Goal: Task Accomplishment & Management: Complete application form

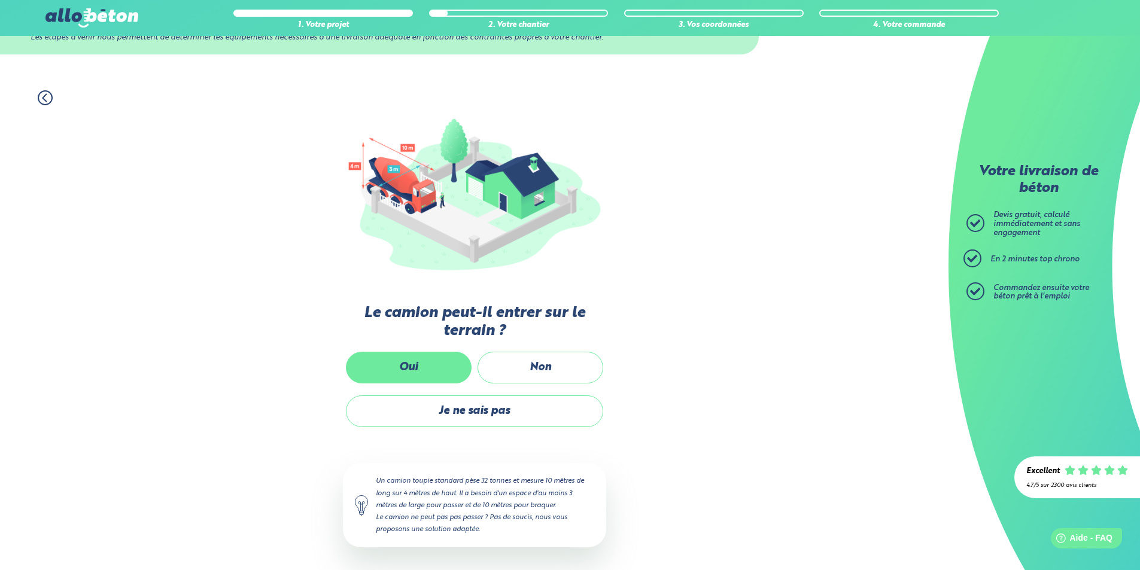
click at [436, 372] on label "Oui" at bounding box center [409, 368] width 126 height 32
click at [0, 0] on input "Oui" at bounding box center [0, 0] width 0 height 0
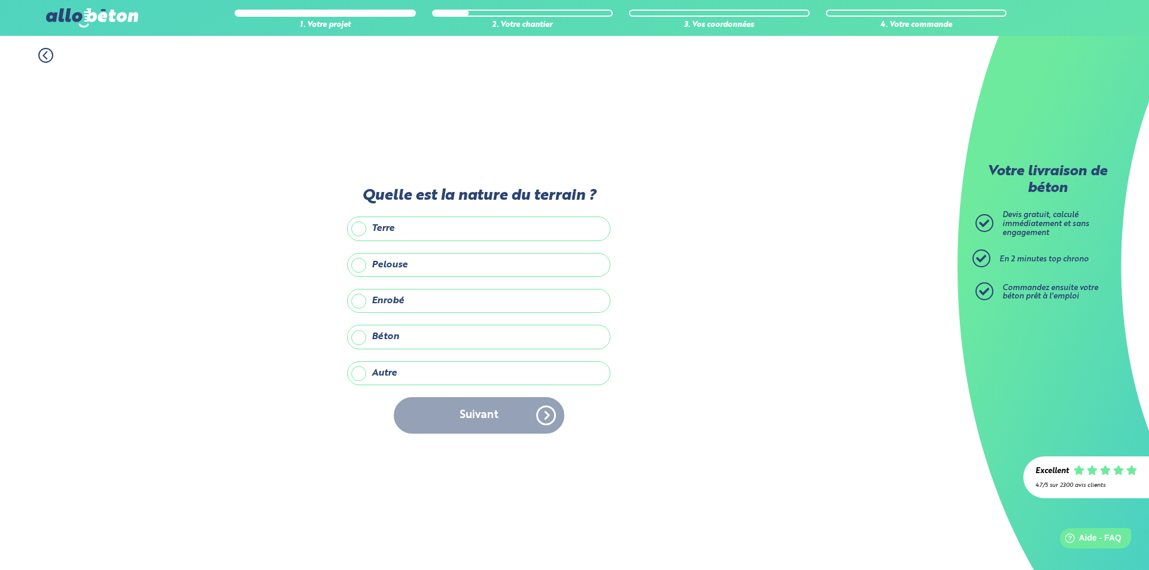
click at [401, 301] on label "Enrobé" at bounding box center [478, 301] width 263 height 24
click at [0, 0] on input "Enrobé" at bounding box center [0, 0] width 0 height 0
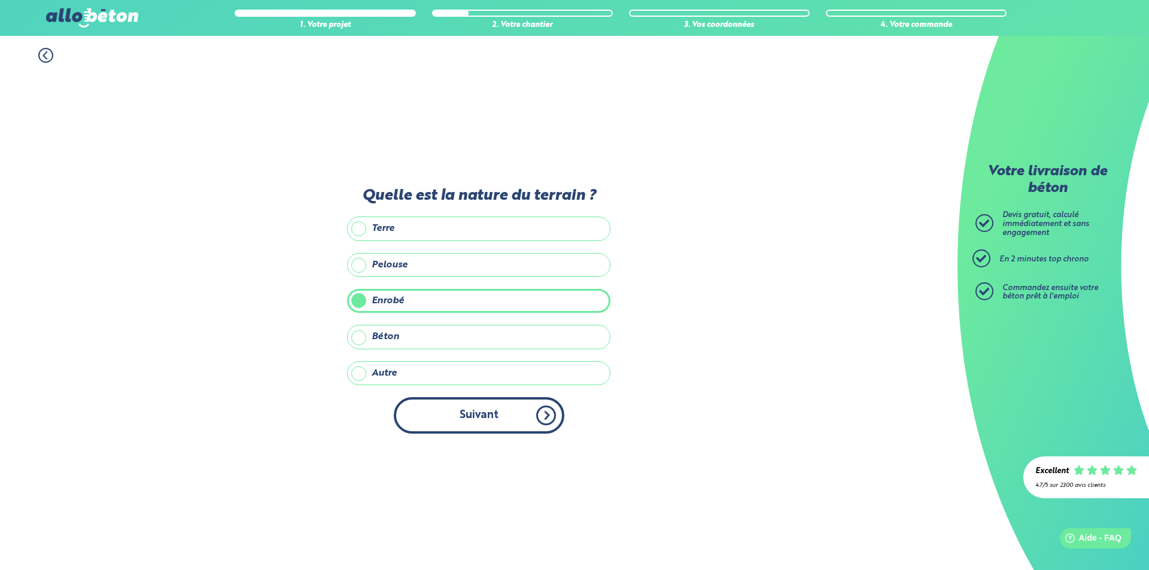
click at [483, 409] on button "Suivant" at bounding box center [479, 415] width 171 height 36
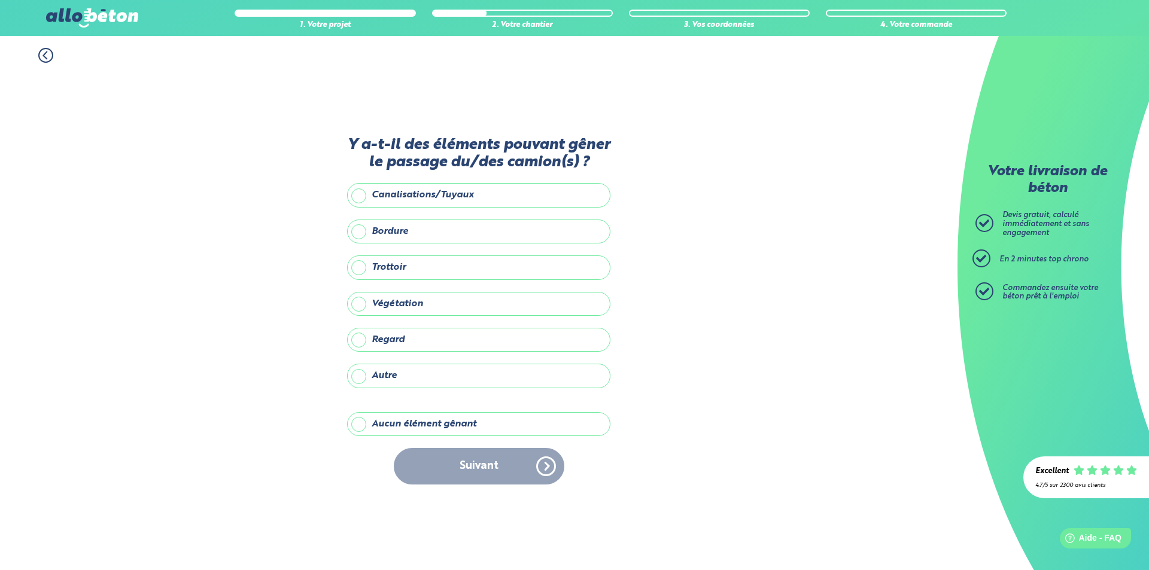
click at [448, 425] on label "Aucun élément gênant" at bounding box center [478, 424] width 263 height 24
click at [0, 0] on input "Aucun élément gênant" at bounding box center [0, 0] width 0 height 0
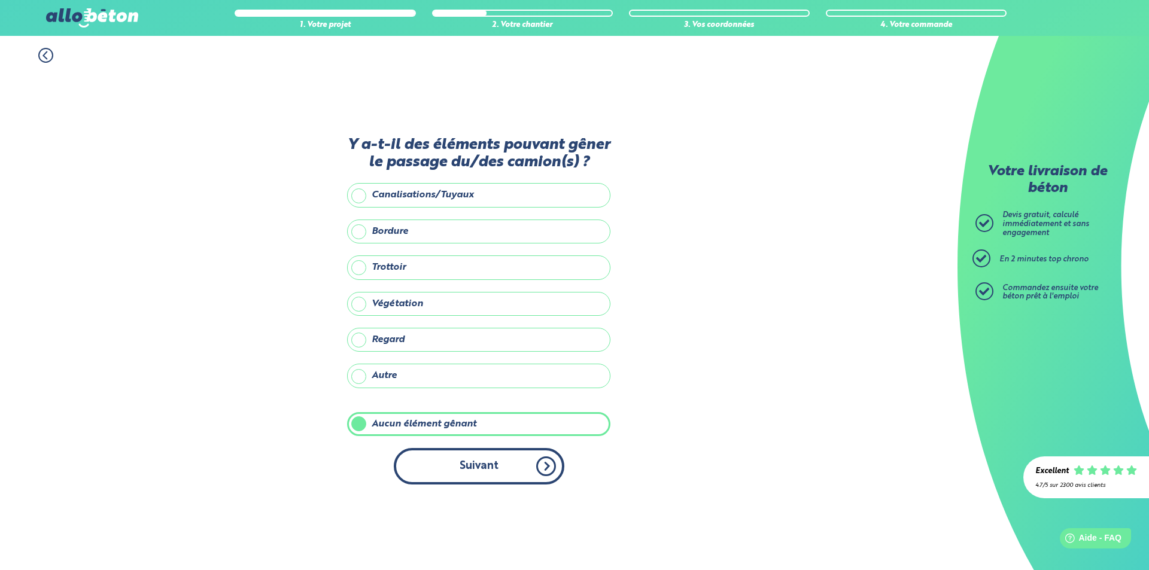
click at [483, 465] on button "Suivant" at bounding box center [479, 466] width 171 height 36
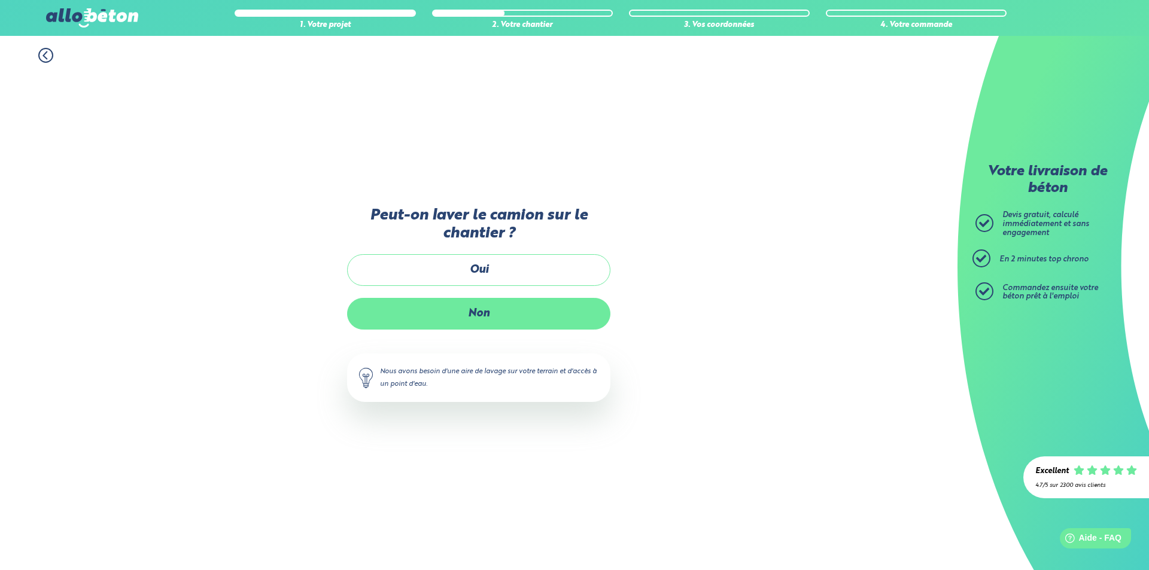
click at [516, 315] on label "Non" at bounding box center [478, 314] width 263 height 32
click at [0, 0] on input "Non" at bounding box center [0, 0] width 0 height 0
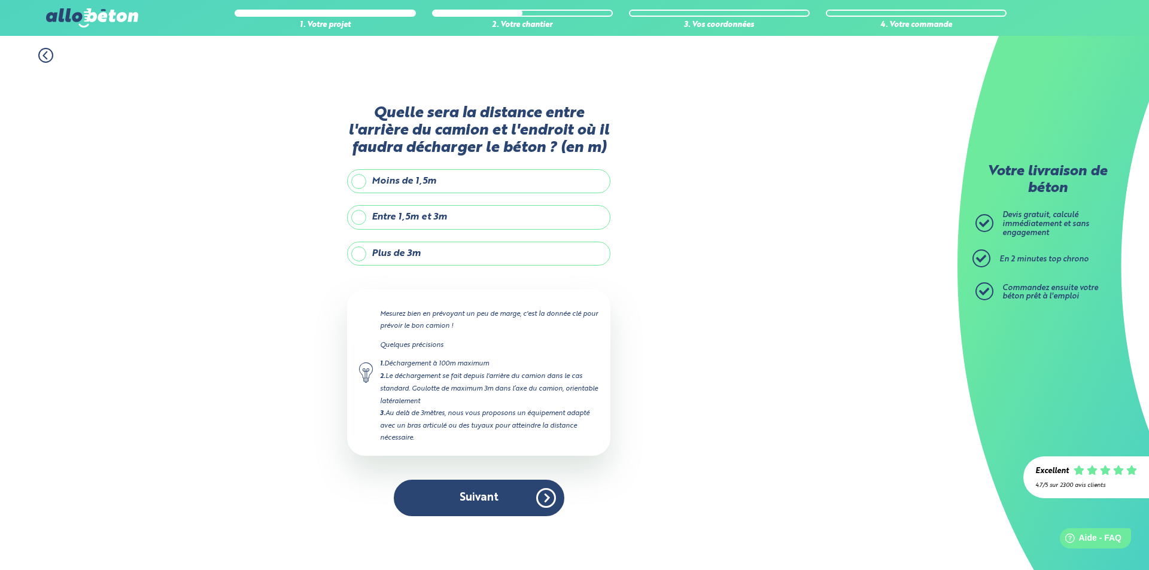
click at [410, 215] on label "Entre 1,5m et 3m" at bounding box center [478, 217] width 263 height 24
click at [0, 0] on input "Entre 1,5m et 3m" at bounding box center [0, 0] width 0 height 0
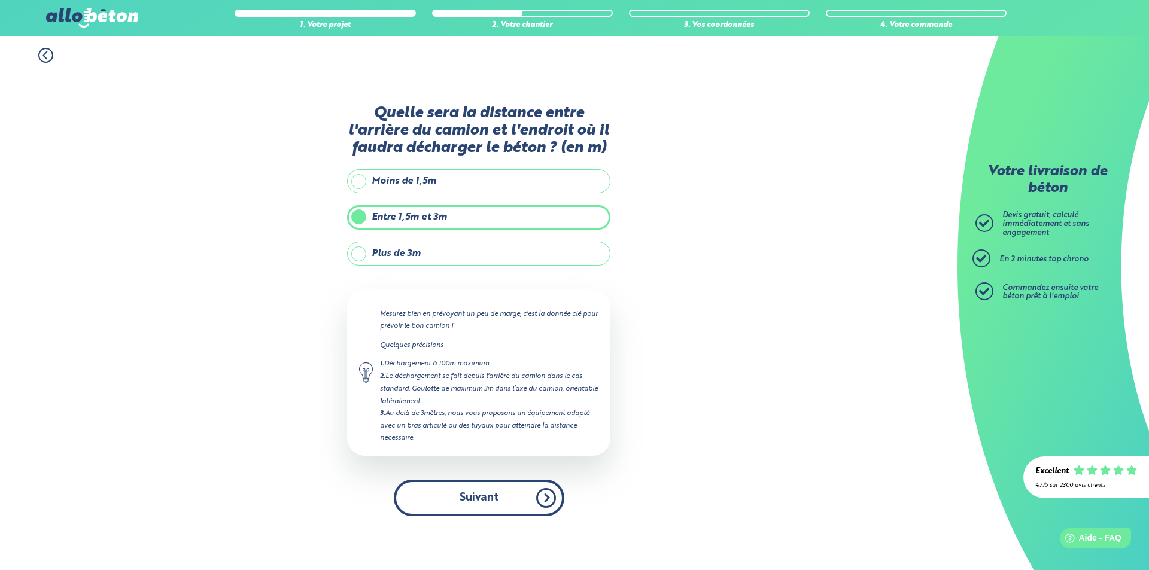
click at [490, 494] on button "Suivant" at bounding box center [479, 498] width 171 height 36
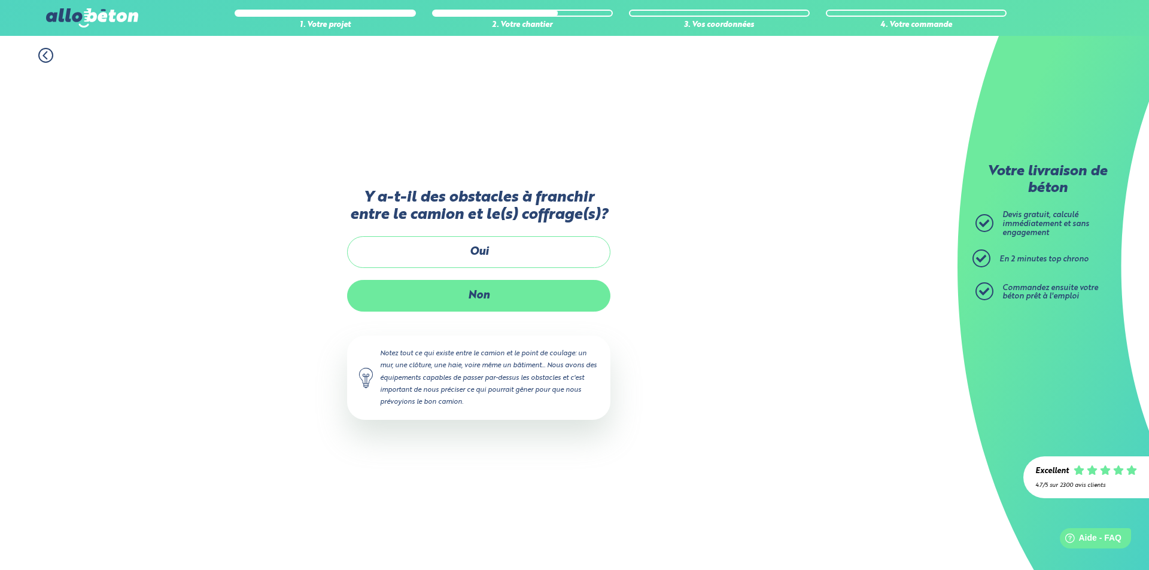
click at [543, 299] on label "Non" at bounding box center [478, 296] width 263 height 32
click at [0, 0] on input "Non" at bounding box center [0, 0] width 0 height 0
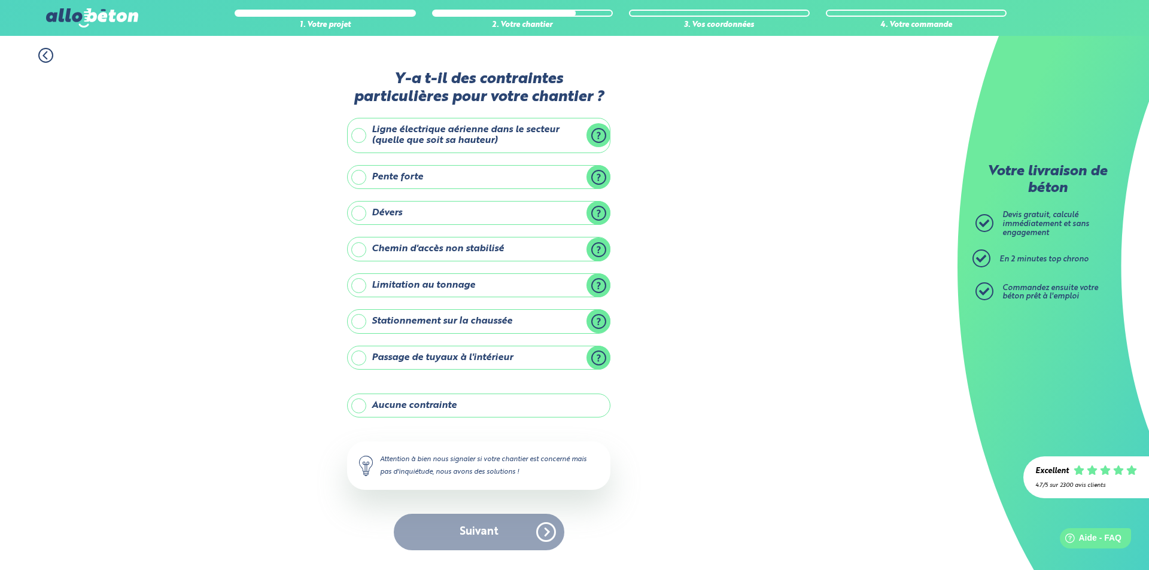
click at [551, 406] on label "Aucune contrainte" at bounding box center [478, 406] width 263 height 24
click at [0, 0] on input "Aucune contrainte" at bounding box center [0, 0] width 0 height 0
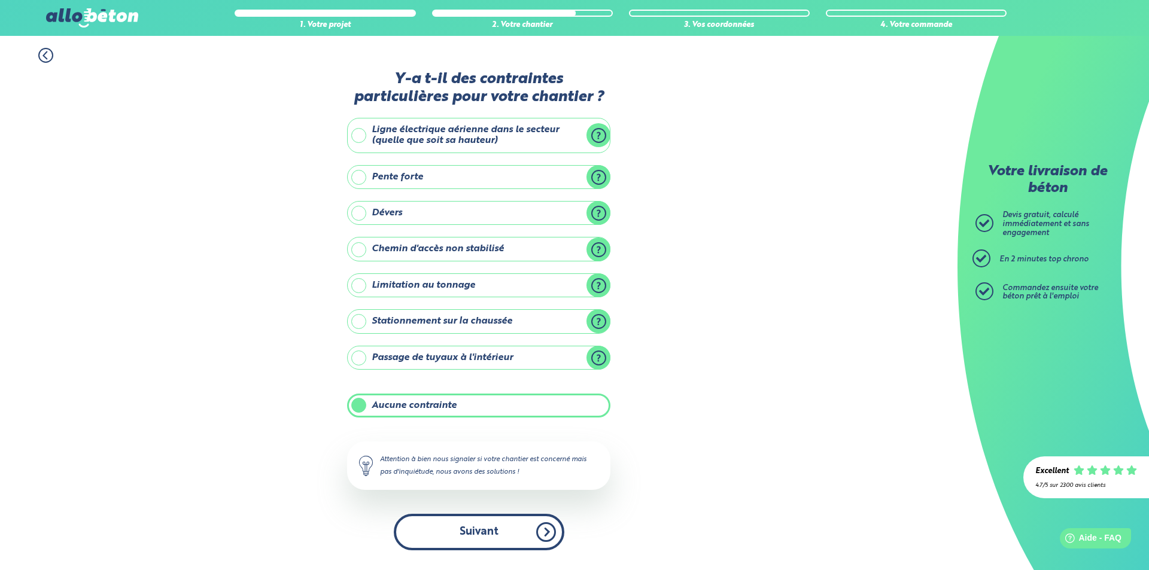
click at [528, 522] on button "Suivant" at bounding box center [479, 532] width 171 height 36
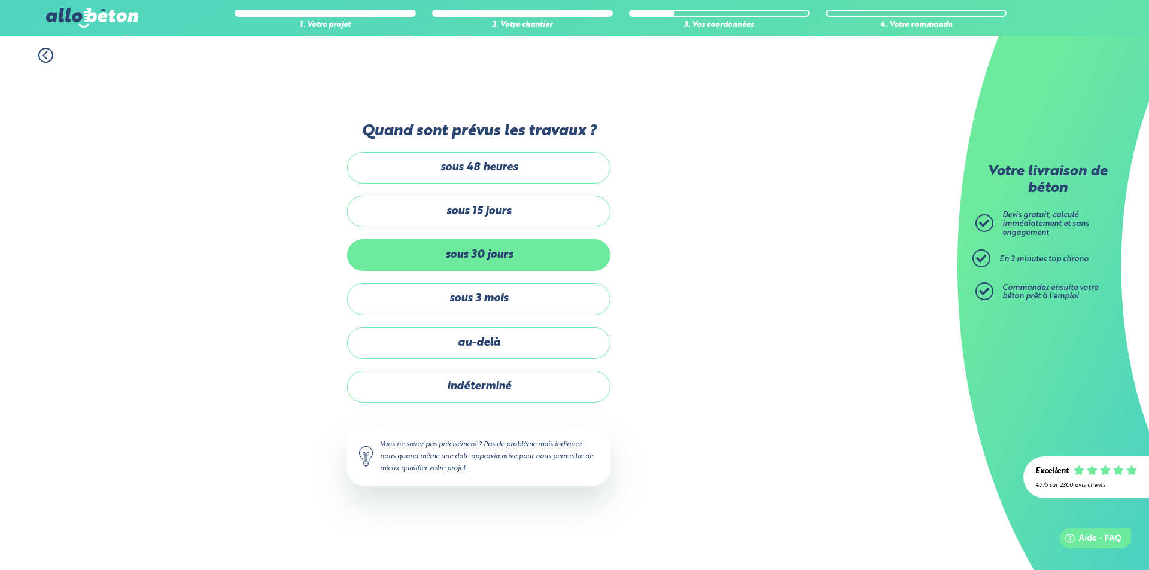
click at [492, 252] on label "sous 30 jours" at bounding box center [478, 255] width 263 height 32
click at [0, 0] on input "sous 30 jours" at bounding box center [0, 0] width 0 height 0
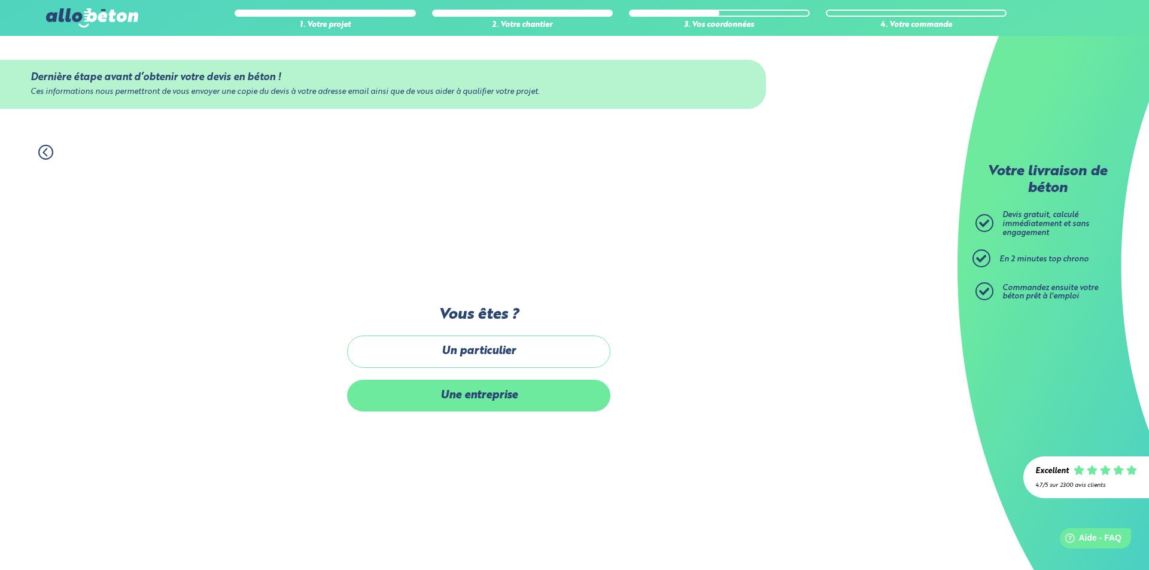
click at [559, 399] on label "Une entreprise" at bounding box center [478, 396] width 263 height 32
click at [0, 0] on input "Une entreprise" at bounding box center [0, 0] width 0 height 0
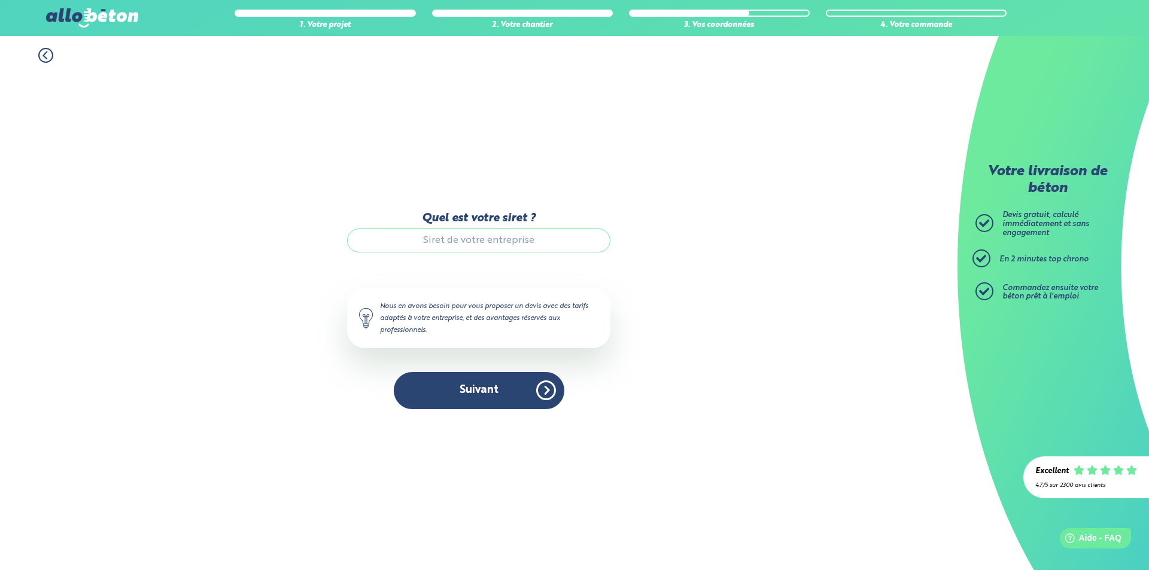
click at [533, 242] on input "Quel est votre siret ?" at bounding box center [478, 241] width 263 height 24
type input "50202676800032"
click at [504, 396] on button "Suivant" at bounding box center [479, 390] width 171 height 36
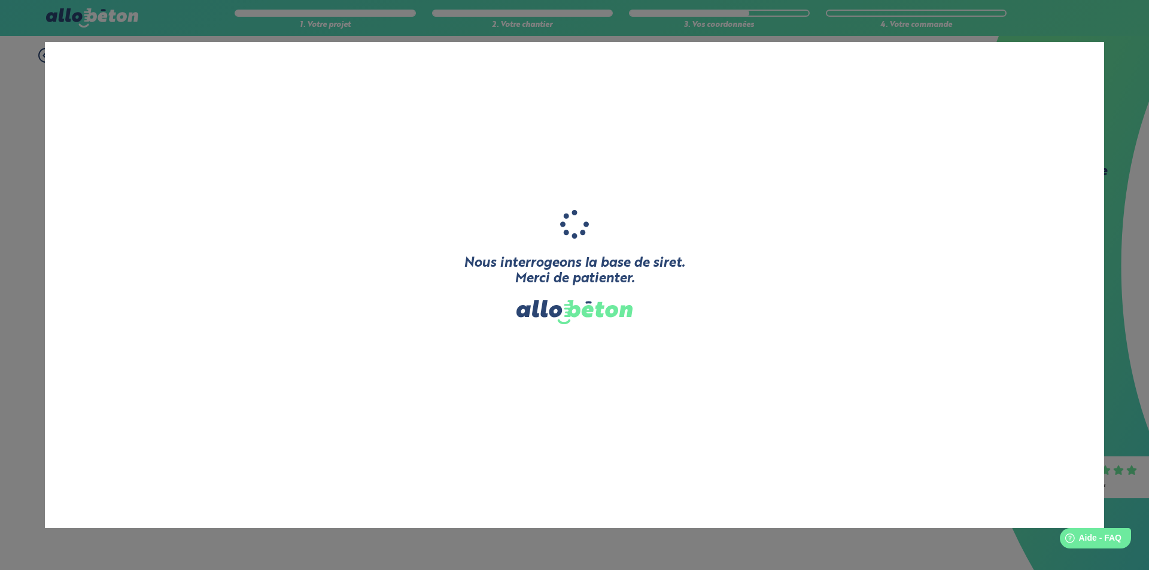
type input "DFR DAVALI FRANCILIENNE RENOVATION"
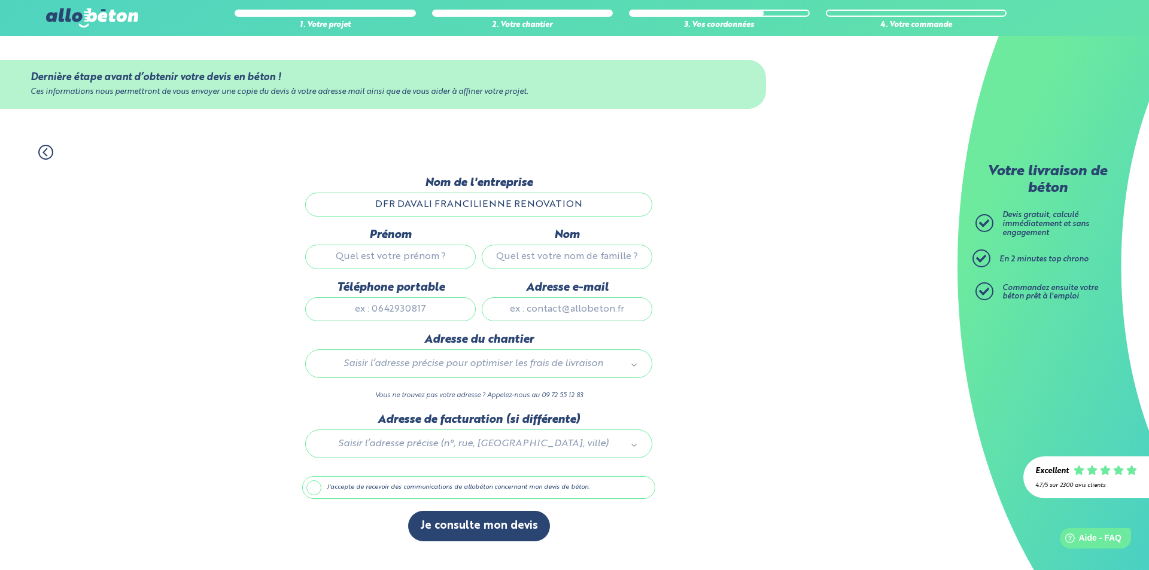
click at [427, 260] on input "Prénom" at bounding box center [390, 257] width 171 height 24
type input "[PERSON_NAME]"
type input "[EMAIL_ADDRESS][DOMAIN_NAME]"
type input "[STREET_ADDRESS]"
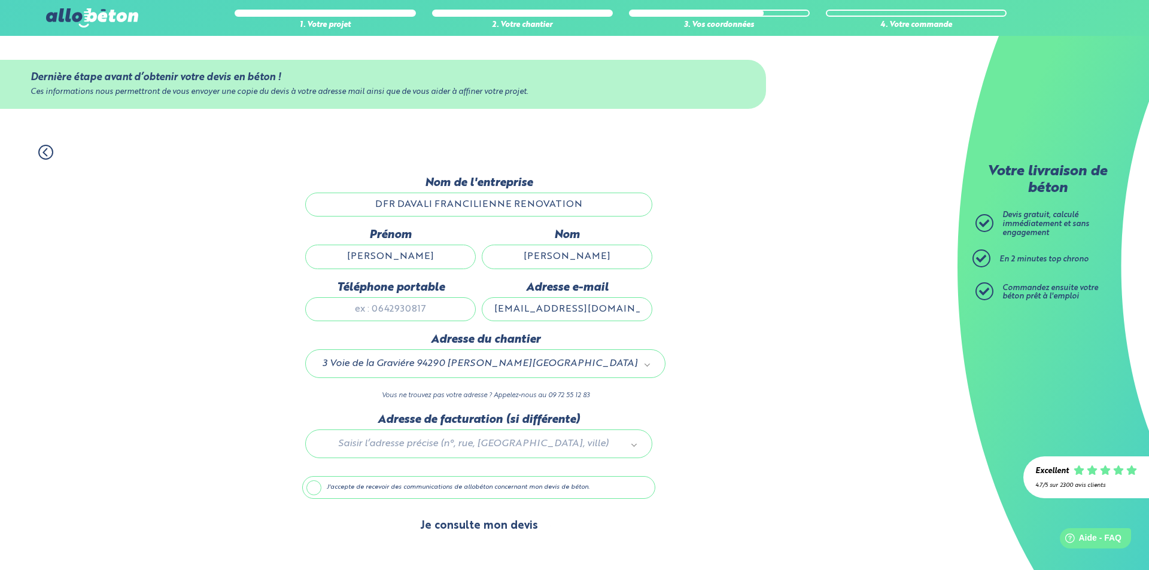
click at [481, 522] on button "Je consulte mon devis" at bounding box center [479, 526] width 142 height 31
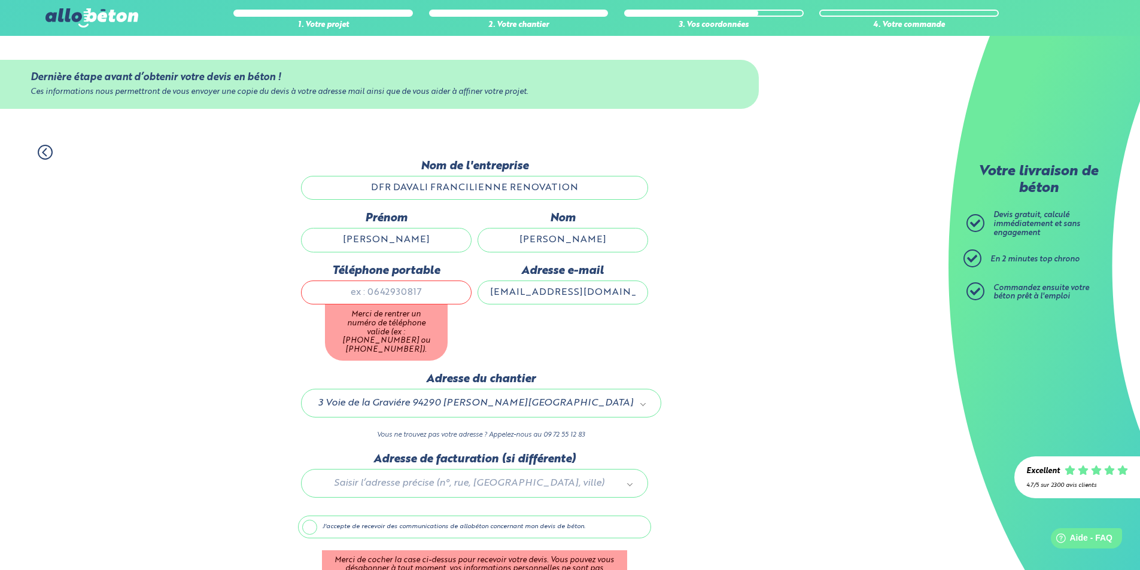
click at [432, 288] on input "Téléphone portable" at bounding box center [386, 293] width 171 height 24
type input "0660392945"
type input "[STREET_ADDRESS][PERSON_NAME]"
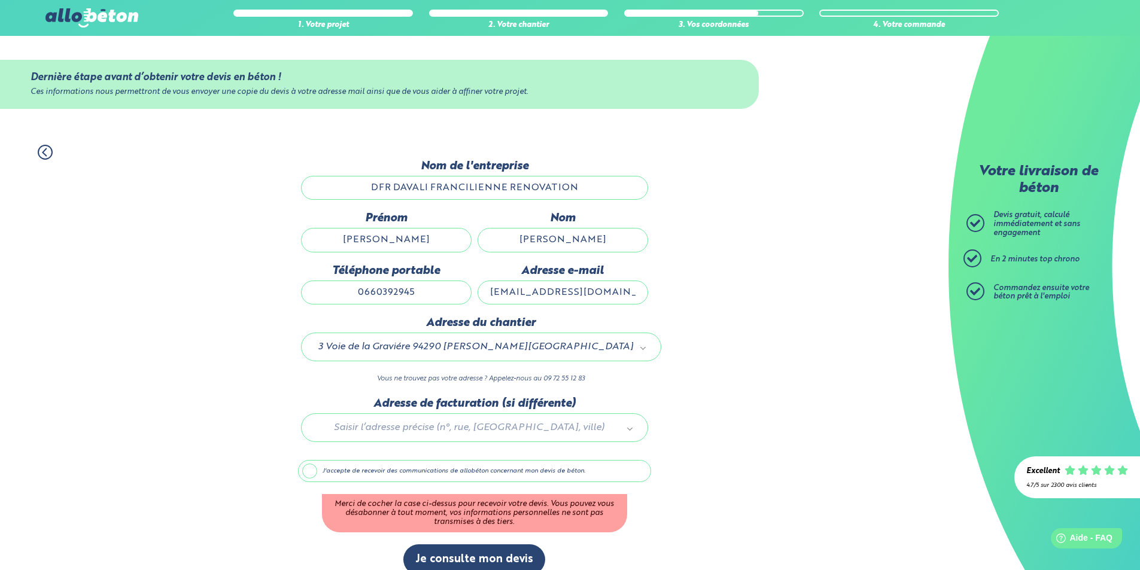
click at [433, 288] on input "0660392945" at bounding box center [386, 293] width 171 height 24
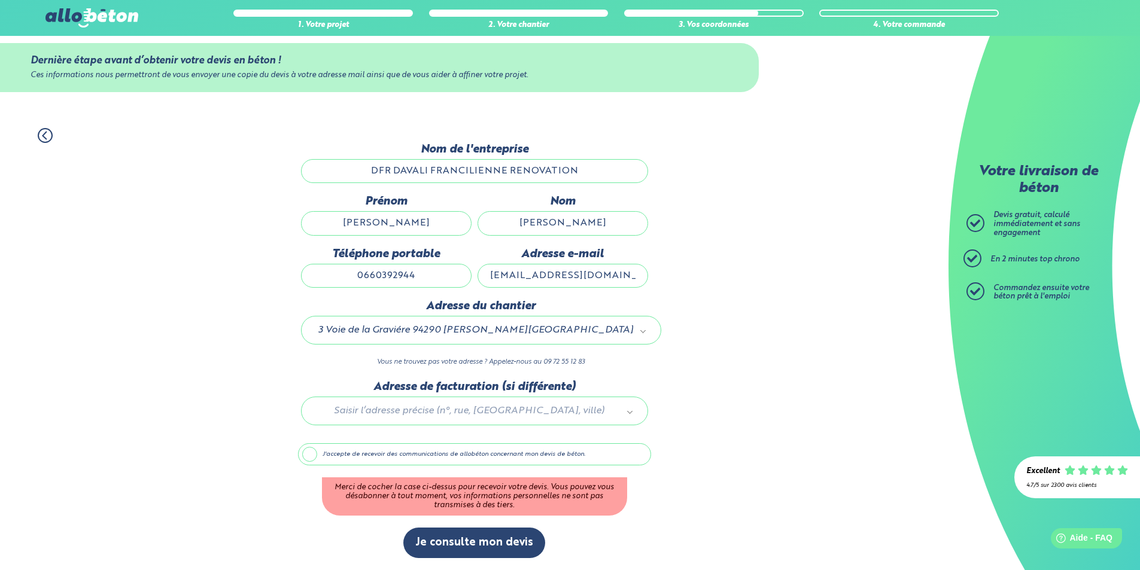
type input "0660392944"
click at [309, 452] on label "J'accepte de recevoir des communications de allobéton concernant mon devis de b…" at bounding box center [474, 454] width 353 height 23
click at [0, 0] on input "J'accepte de recevoir des communications de allobéton concernant mon devis de b…" at bounding box center [0, 0] width 0 height 0
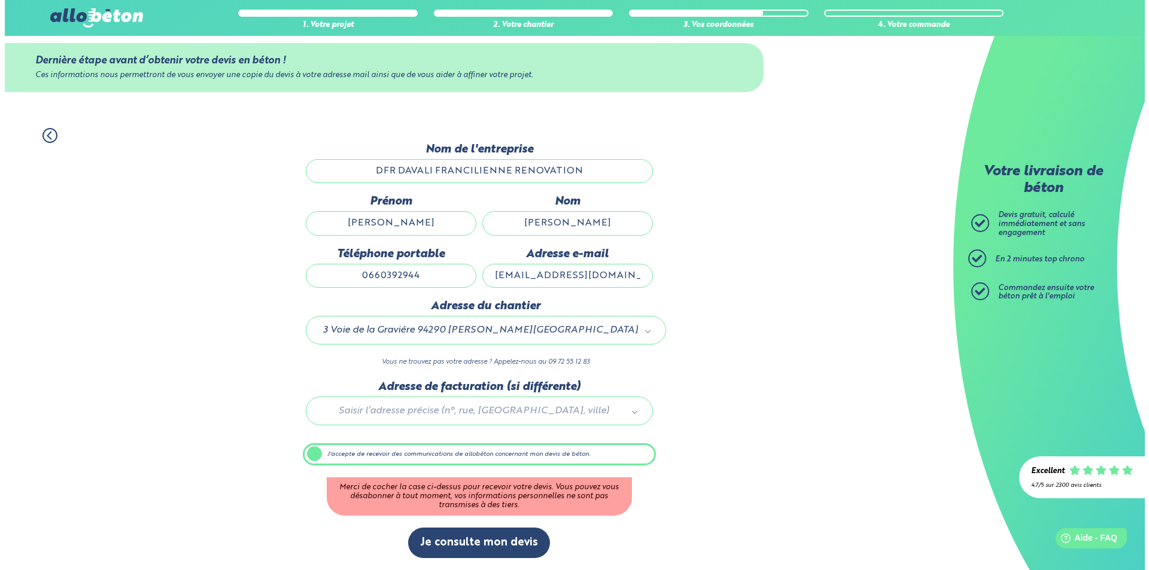
scroll to position [0, 0]
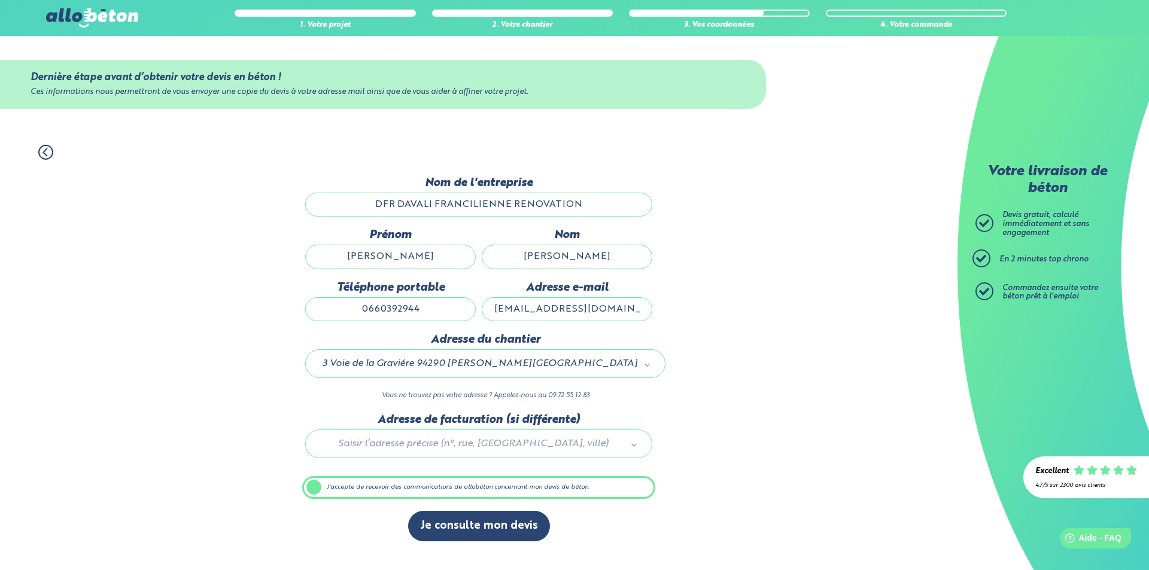
drag, startPoint x: 581, startPoint y: 309, endPoint x: 503, endPoint y: 303, distance: 78.1
click at [503, 304] on input "[EMAIL_ADDRESS][DOMAIN_NAME]" at bounding box center [567, 309] width 171 height 24
type input "[EMAIL_ADDRESS][DOMAIN_NAME]"
click at [494, 527] on button "Je consulte mon devis" at bounding box center [479, 526] width 142 height 31
